Goal: Obtain resource: Download file/media

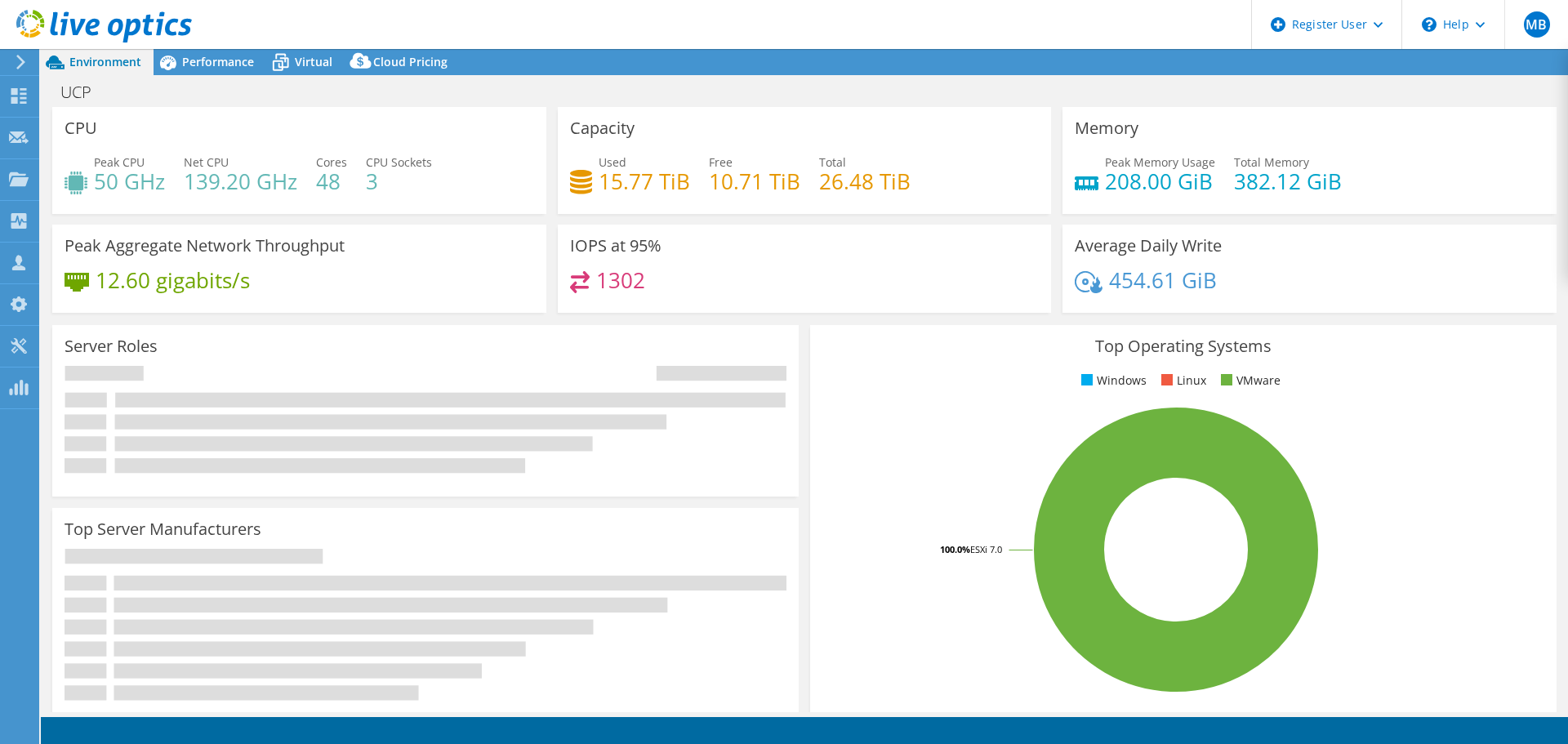
select select "USD"
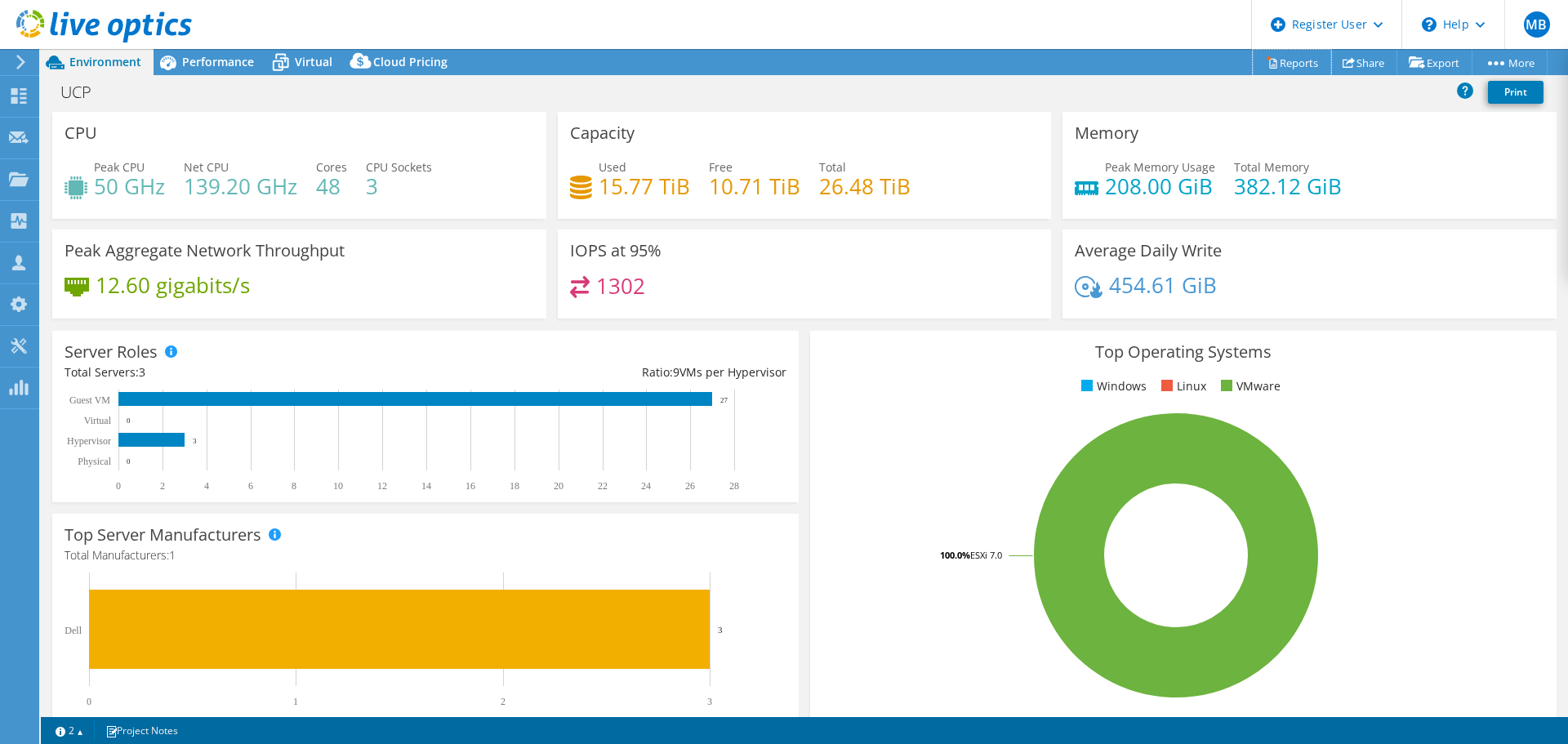
click at [1280, 52] on link "Reports" at bounding box center [1292, 62] width 79 height 26
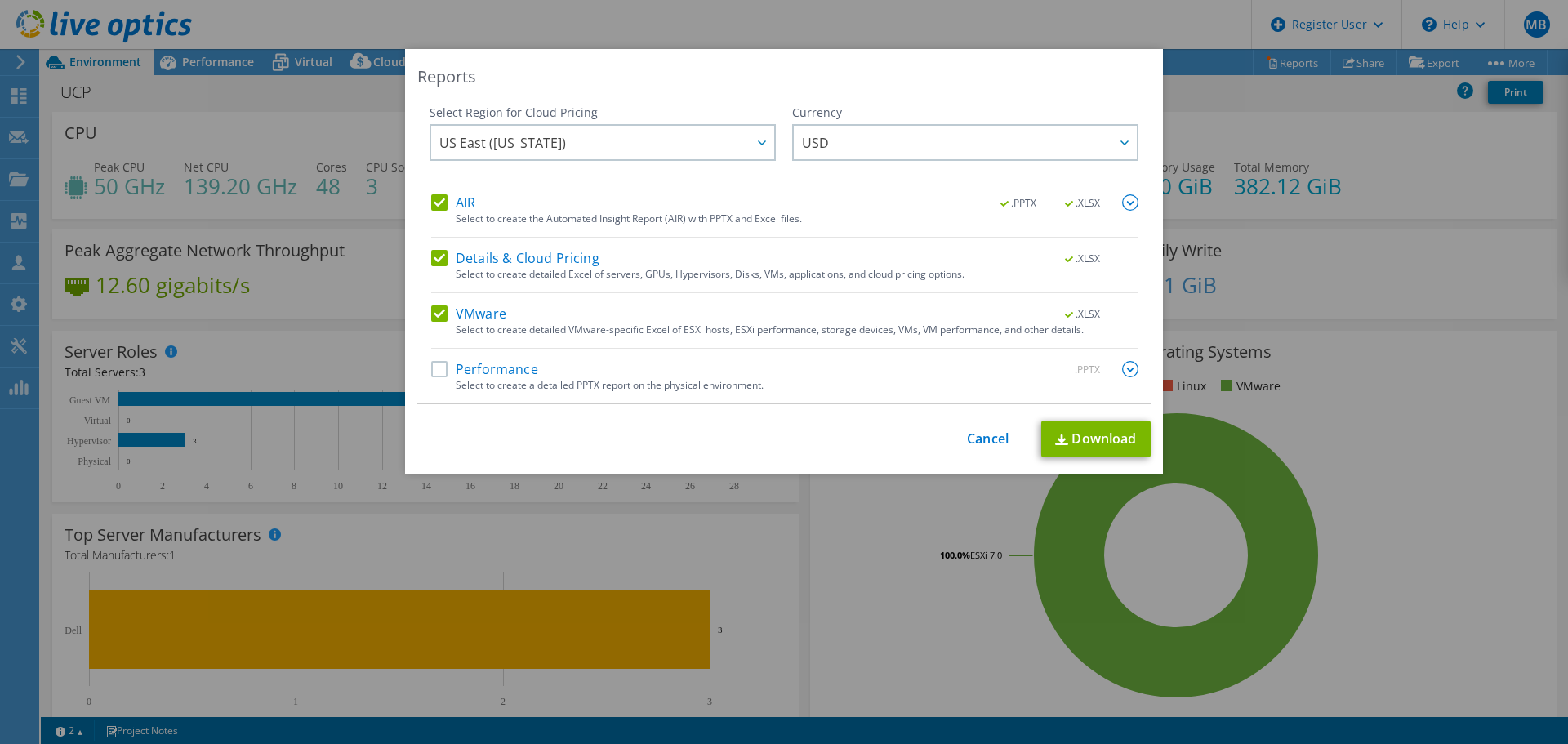
click at [440, 372] on label "Performance" at bounding box center [485, 369] width 107 height 16
click at [0, 0] on input "Performance" at bounding box center [0, 0] width 0 height 0
click at [1067, 435] on link "Download" at bounding box center [1096, 439] width 109 height 37
click at [996, 442] on link "Cancel" at bounding box center [988, 439] width 42 height 15
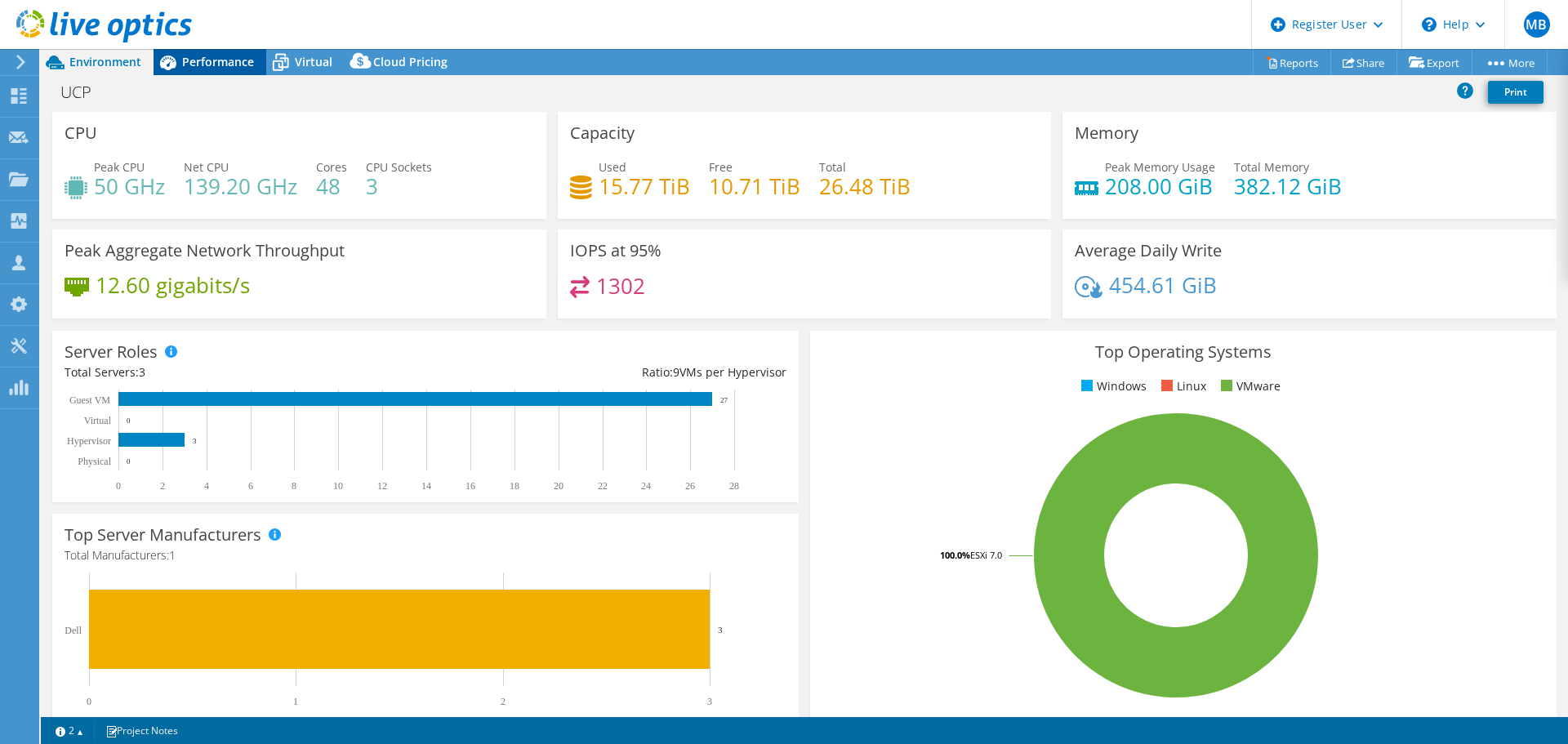
click at [231, 67] on span "Performance" at bounding box center [219, 62] width 72 height 15
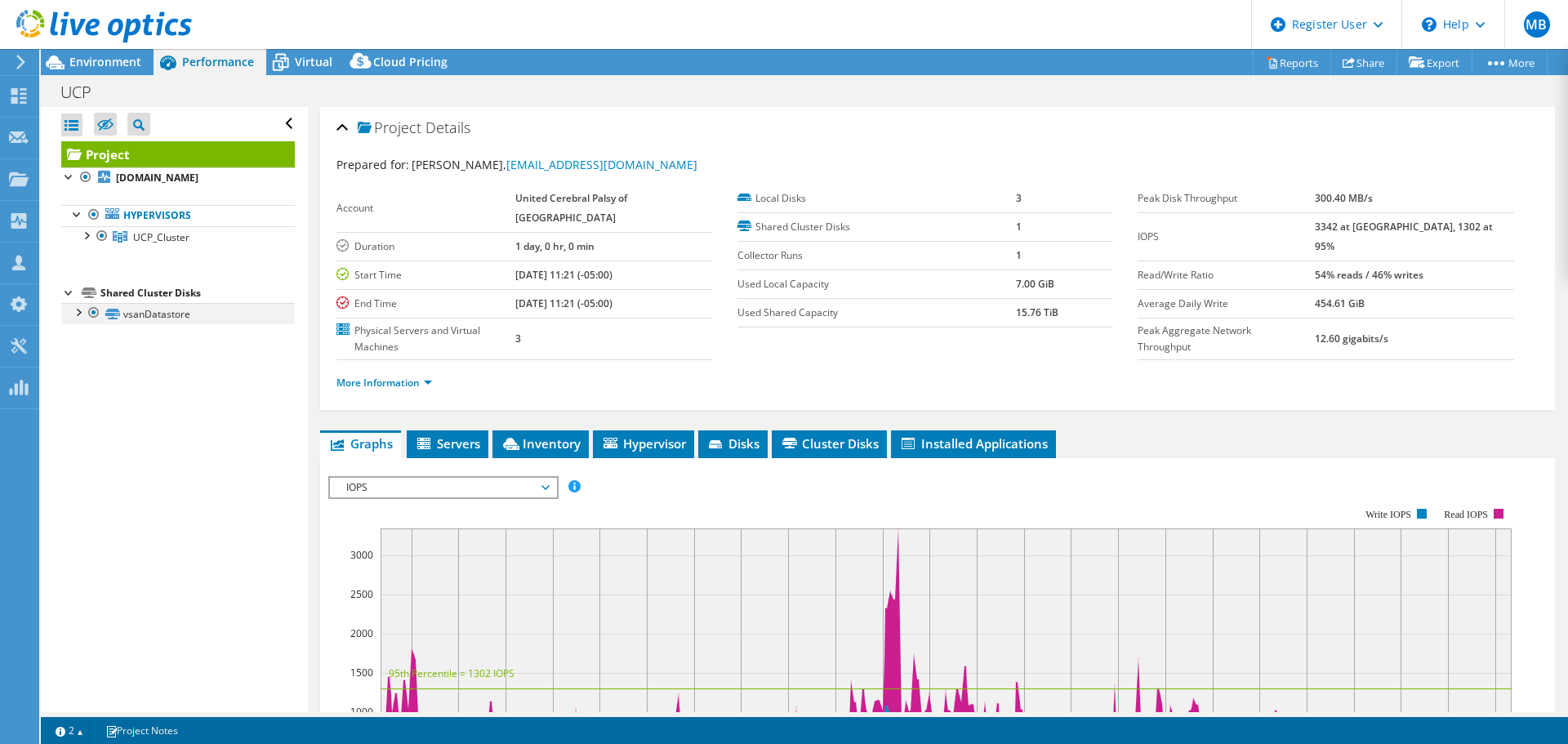
click at [79, 313] on div at bounding box center [77, 311] width 16 height 16
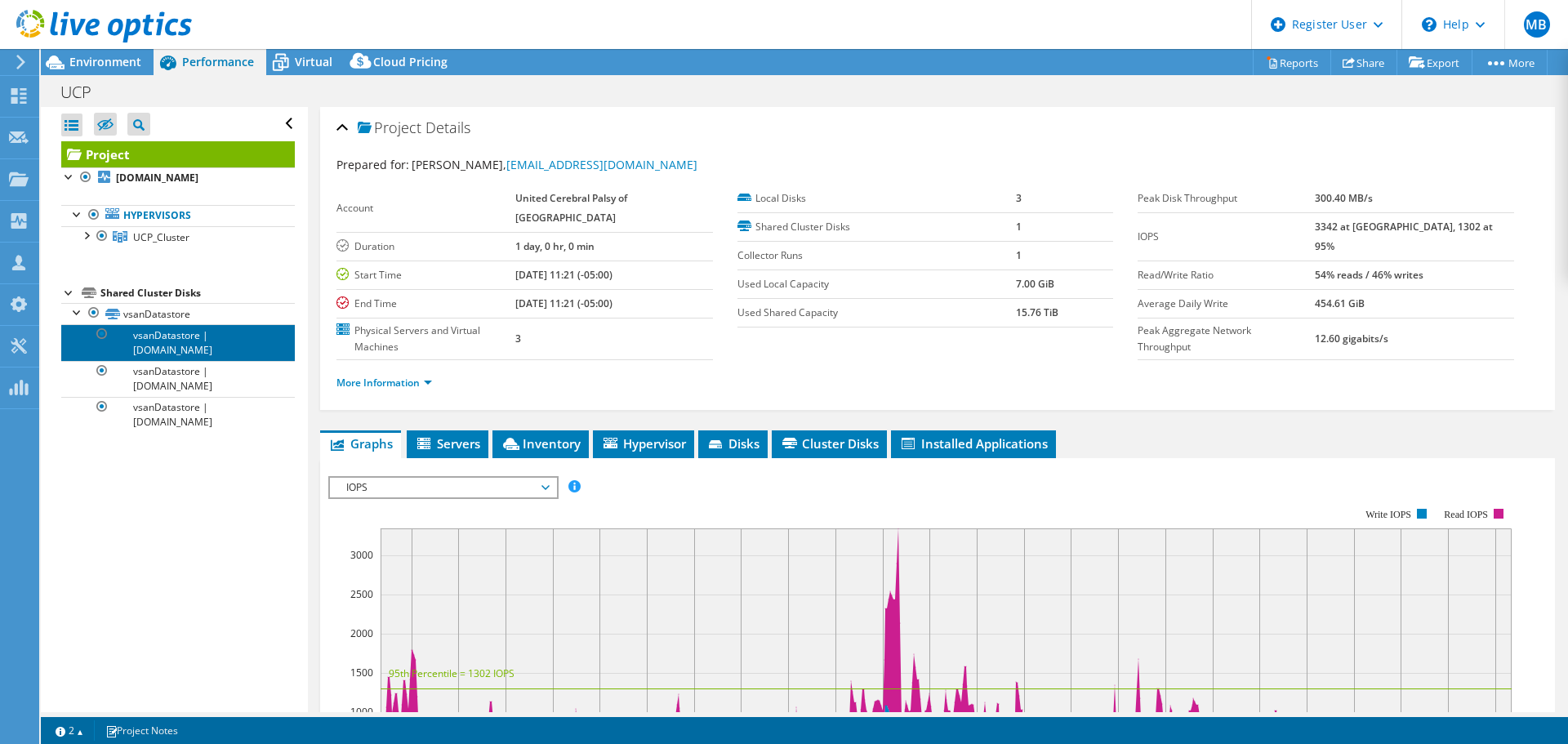
click at [188, 335] on link "vsanDatastore | [DOMAIN_NAME]" at bounding box center [178, 342] width 234 height 36
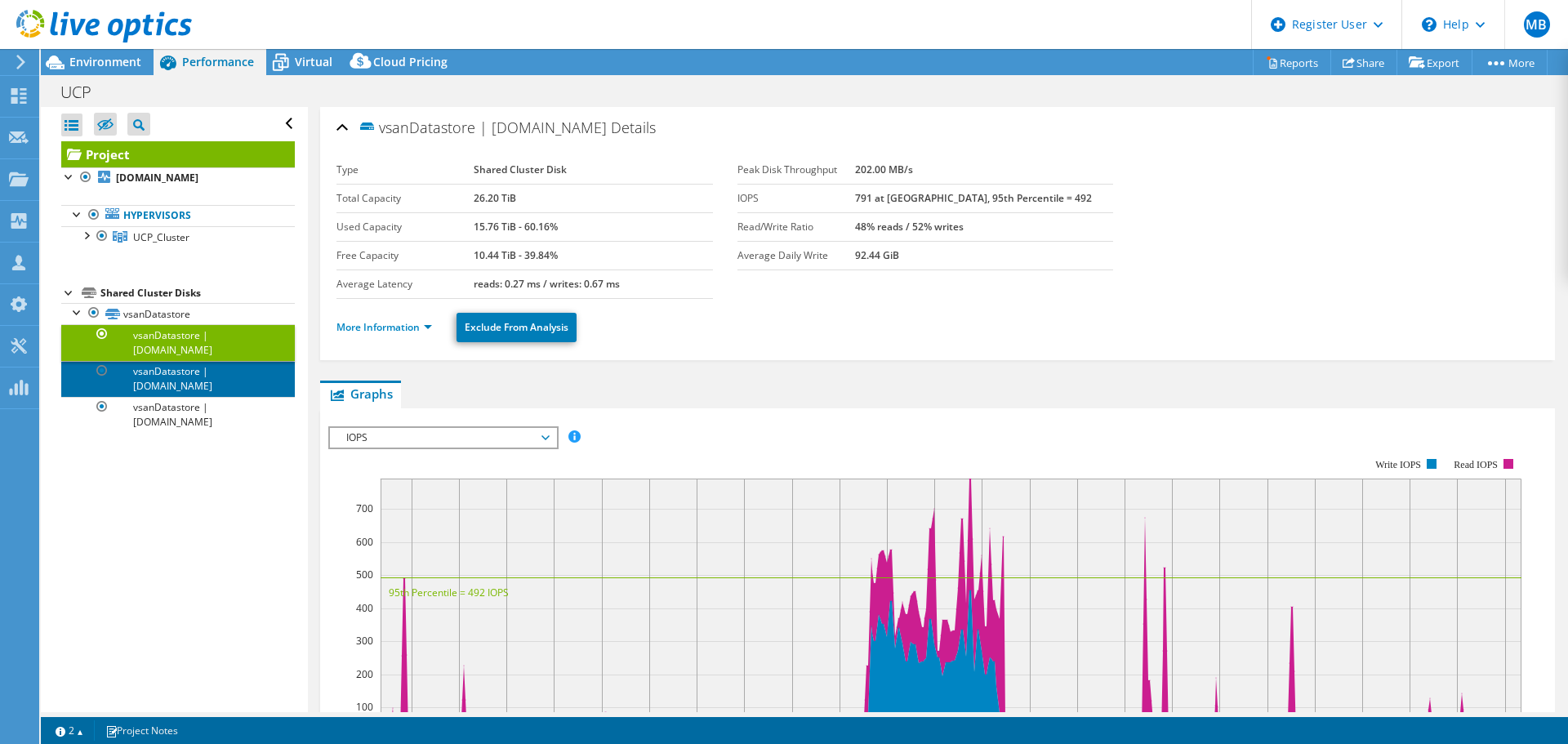
click at [183, 370] on link "vsanDatastore | [DOMAIN_NAME]" at bounding box center [178, 379] width 234 height 36
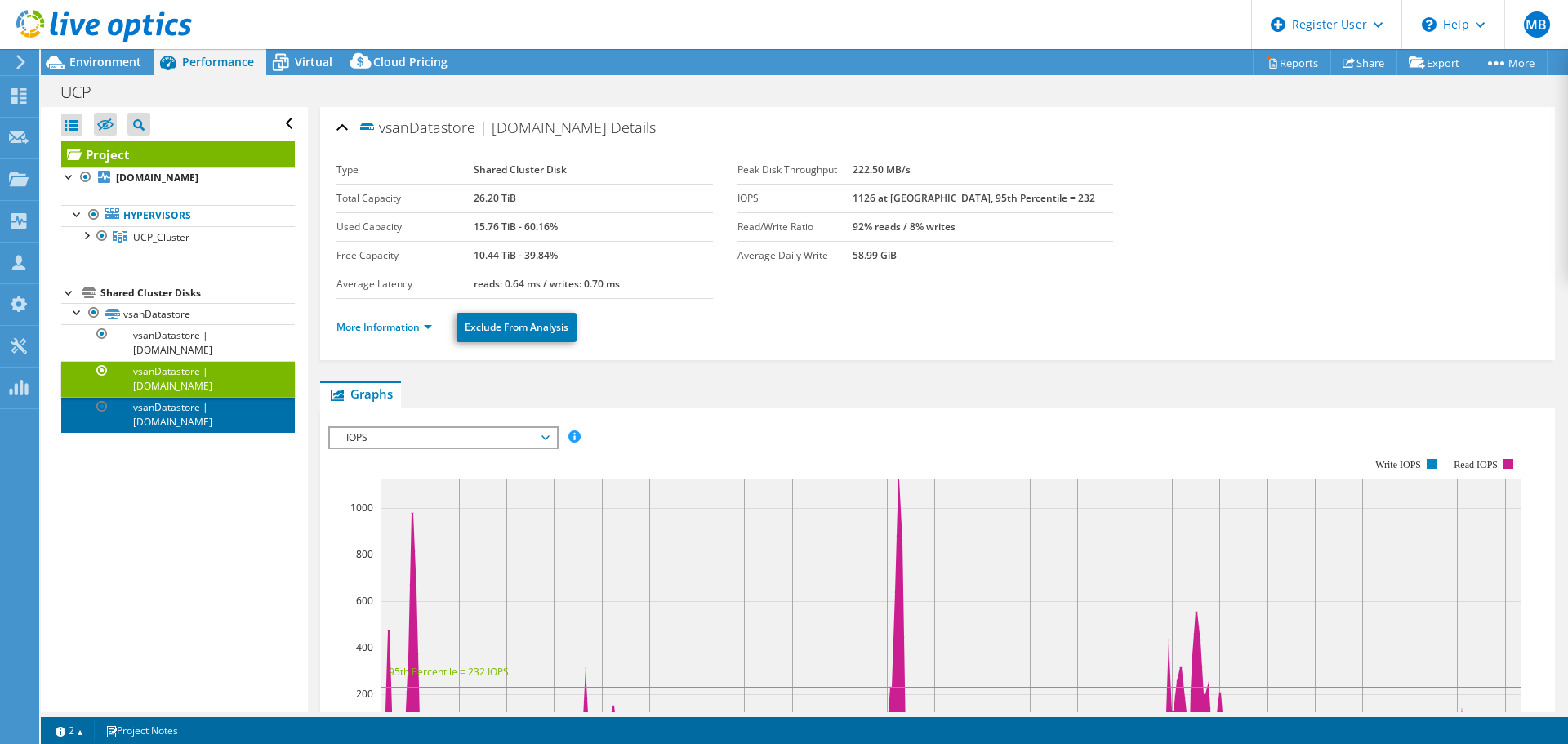
click at [183, 416] on link "vsanDatastore | [DOMAIN_NAME]" at bounding box center [178, 415] width 234 height 36
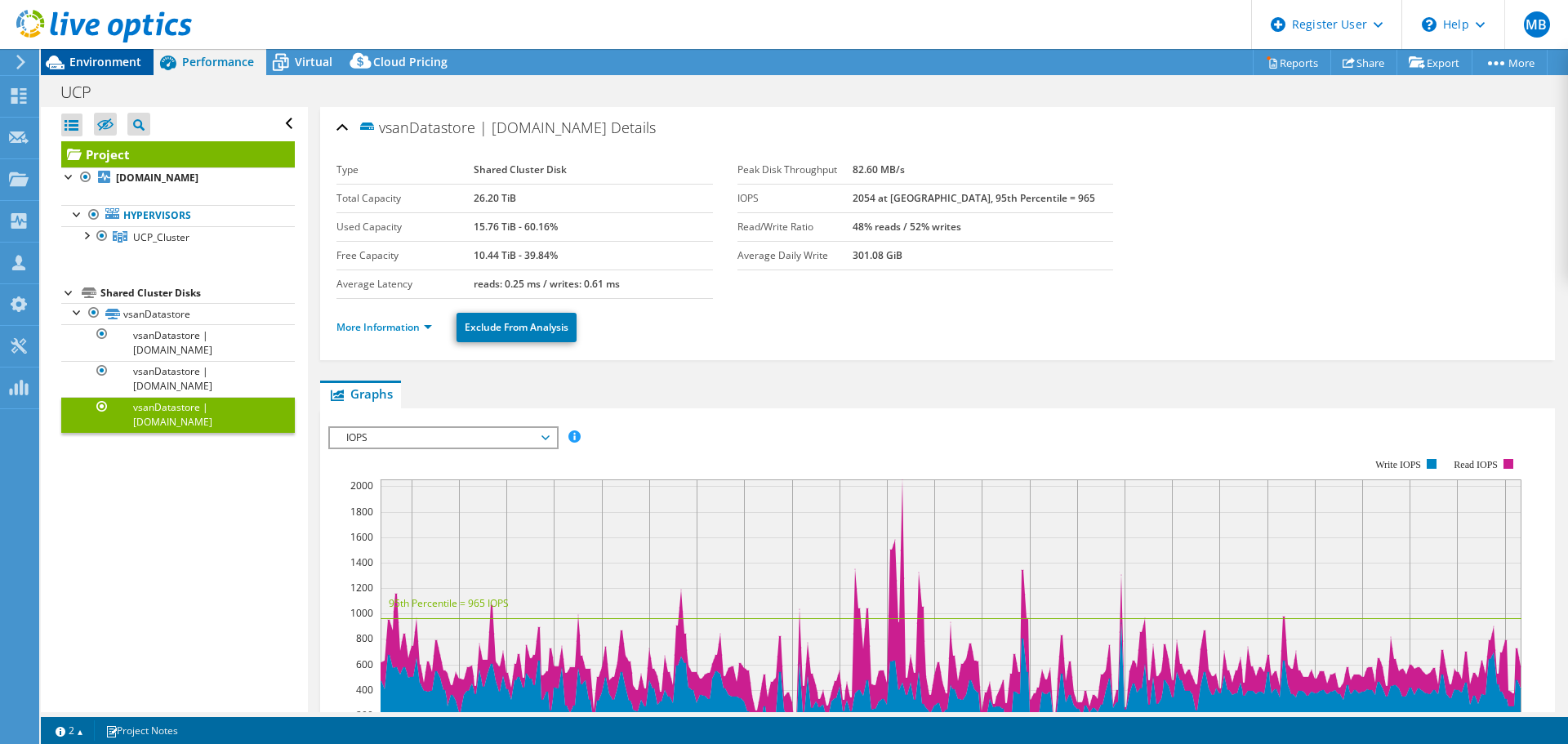
click at [109, 62] on span "Environment" at bounding box center [105, 62] width 72 height 15
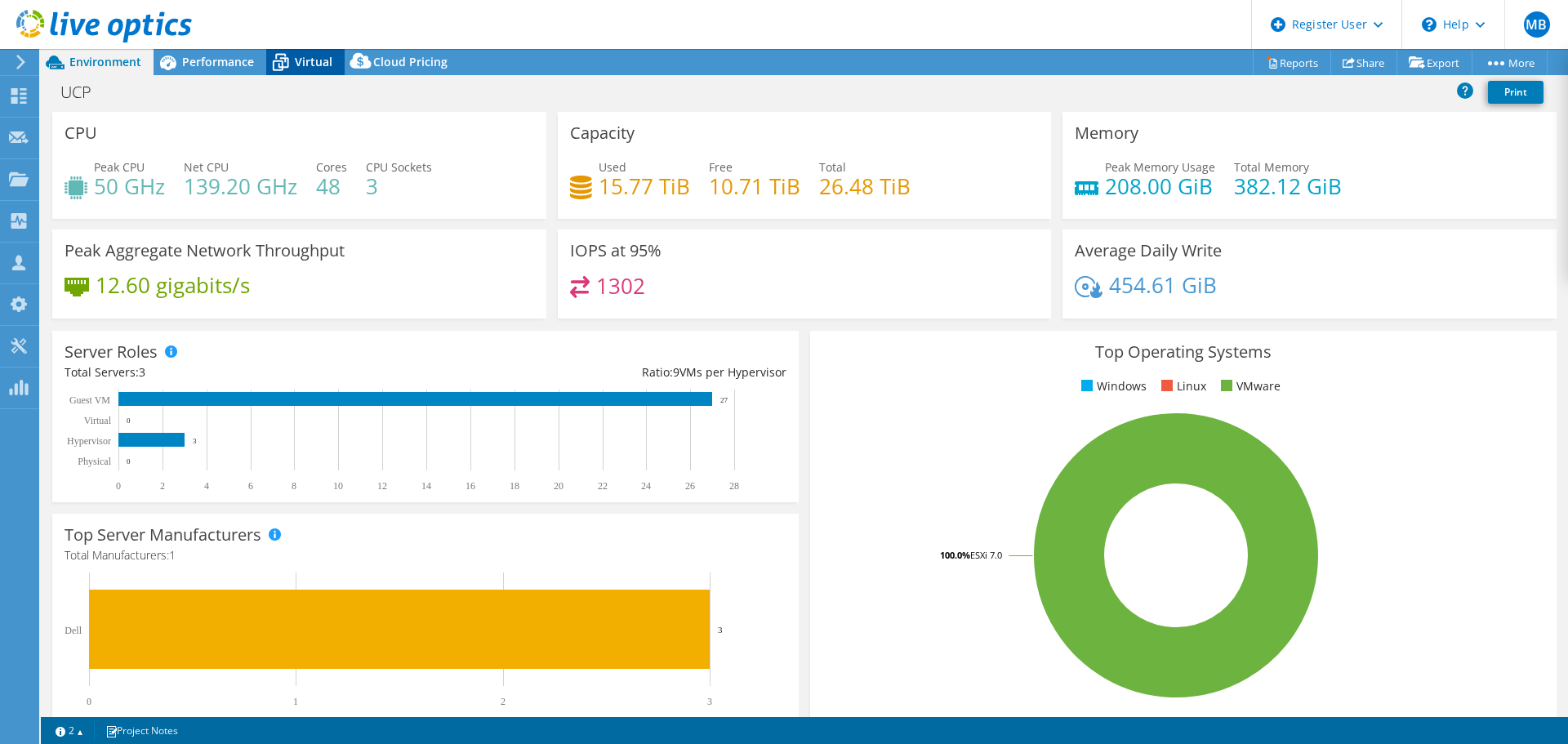
click at [286, 59] on icon at bounding box center [280, 64] width 16 height 13
